Goal: Find specific page/section: Find specific page/section

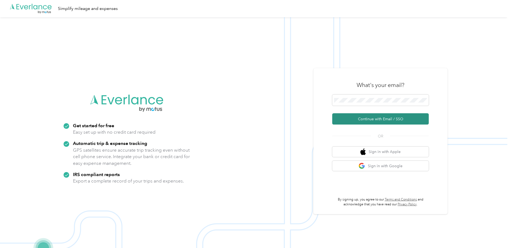
click at [375, 118] on button "Continue with Email / SSO" at bounding box center [380, 118] width 97 height 11
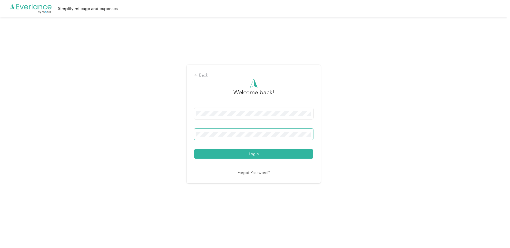
click at [252, 132] on span at bounding box center [253, 134] width 119 height 11
click at [243, 155] on button "Login" at bounding box center [253, 153] width 119 height 9
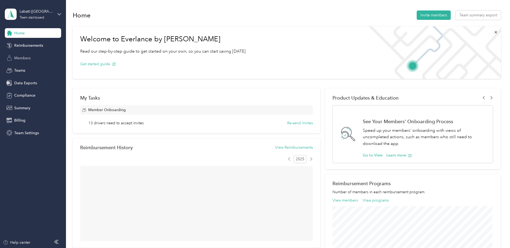
click at [27, 59] on span "Members" at bounding box center [22, 58] width 16 height 6
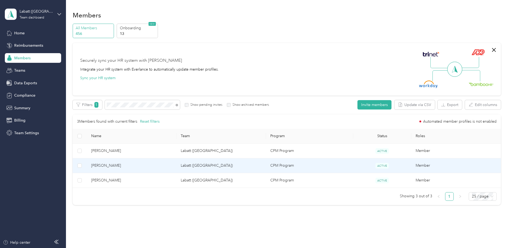
click at [107, 165] on span "[PERSON_NAME]" at bounding box center [131, 166] width 81 height 6
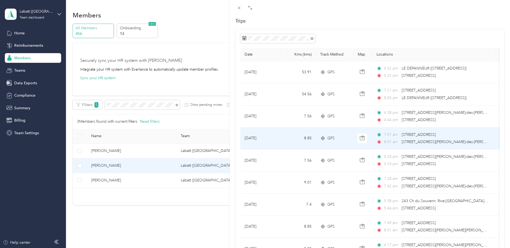
scroll to position [27, 0]
